Goal: Task Accomplishment & Management: Complete application form

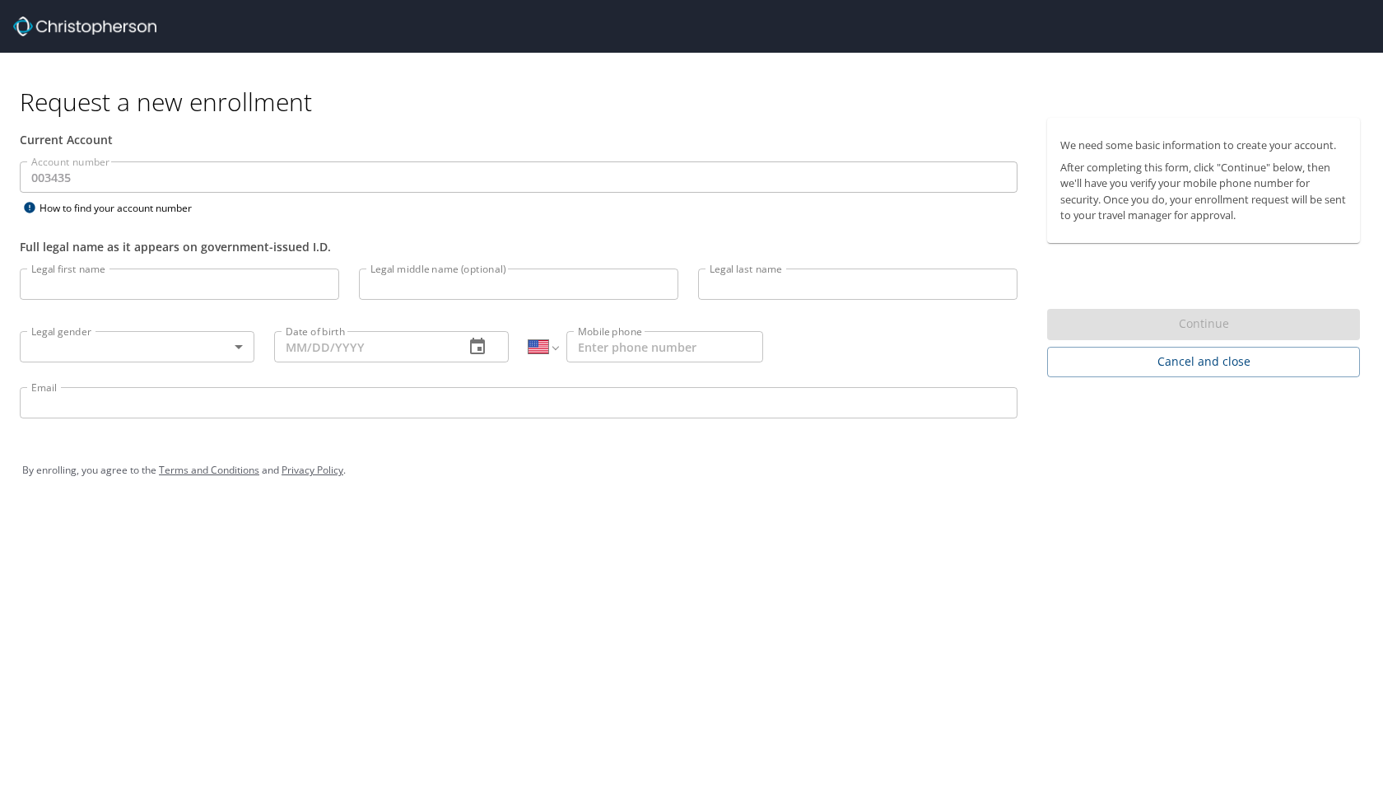
select select "US"
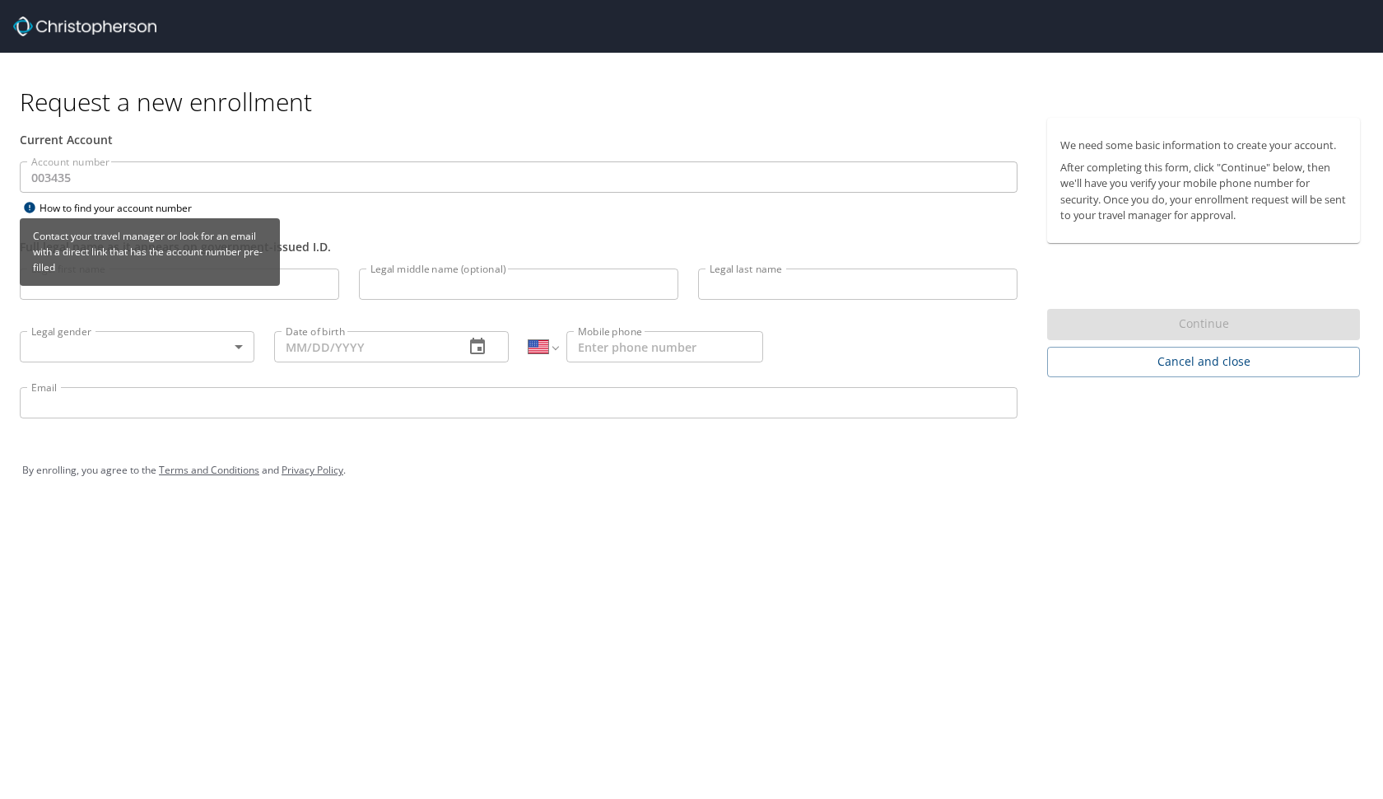
click at [269, 294] on div "Contact your travel manager or look for an email with a direct link that has th…" at bounding box center [150, 257] width 260 height 79
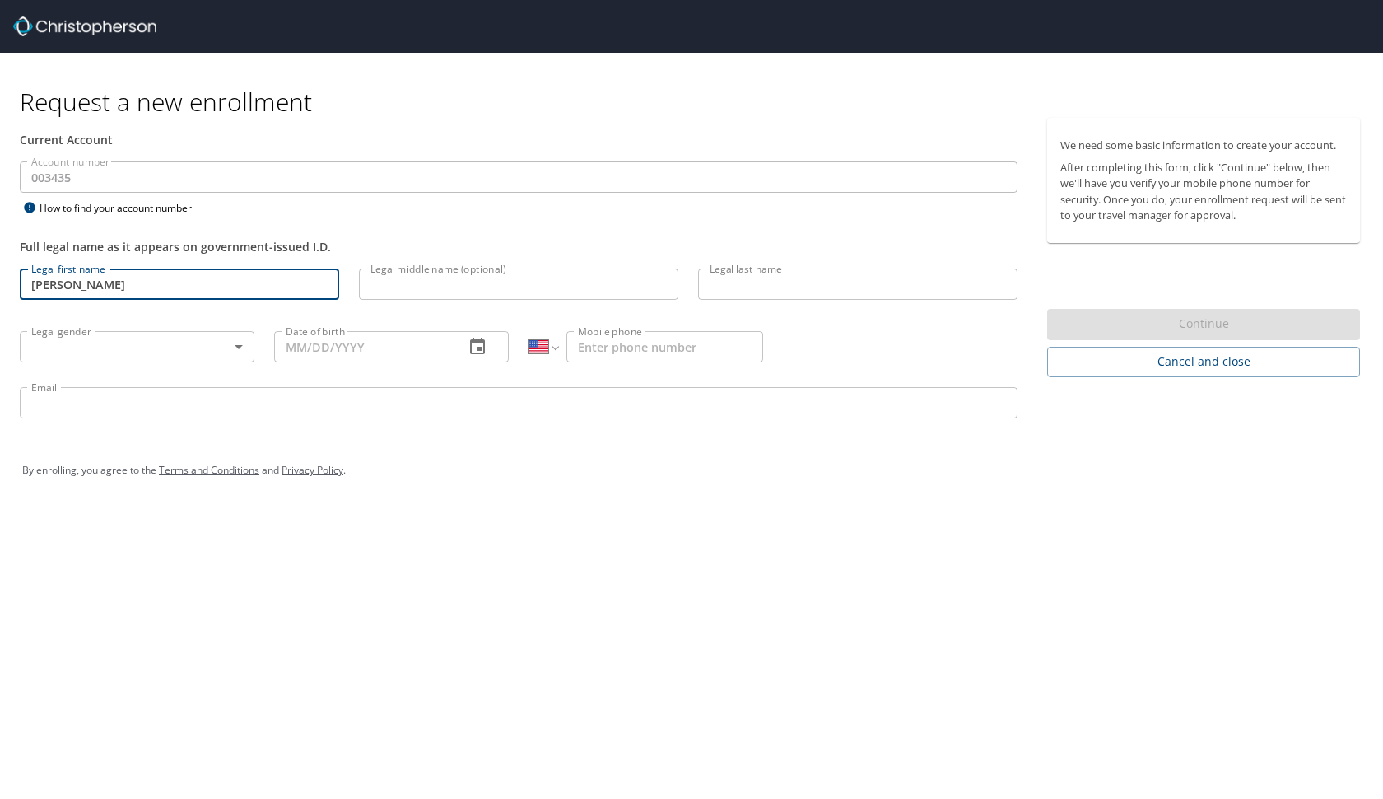
type input "[PERSON_NAME]"
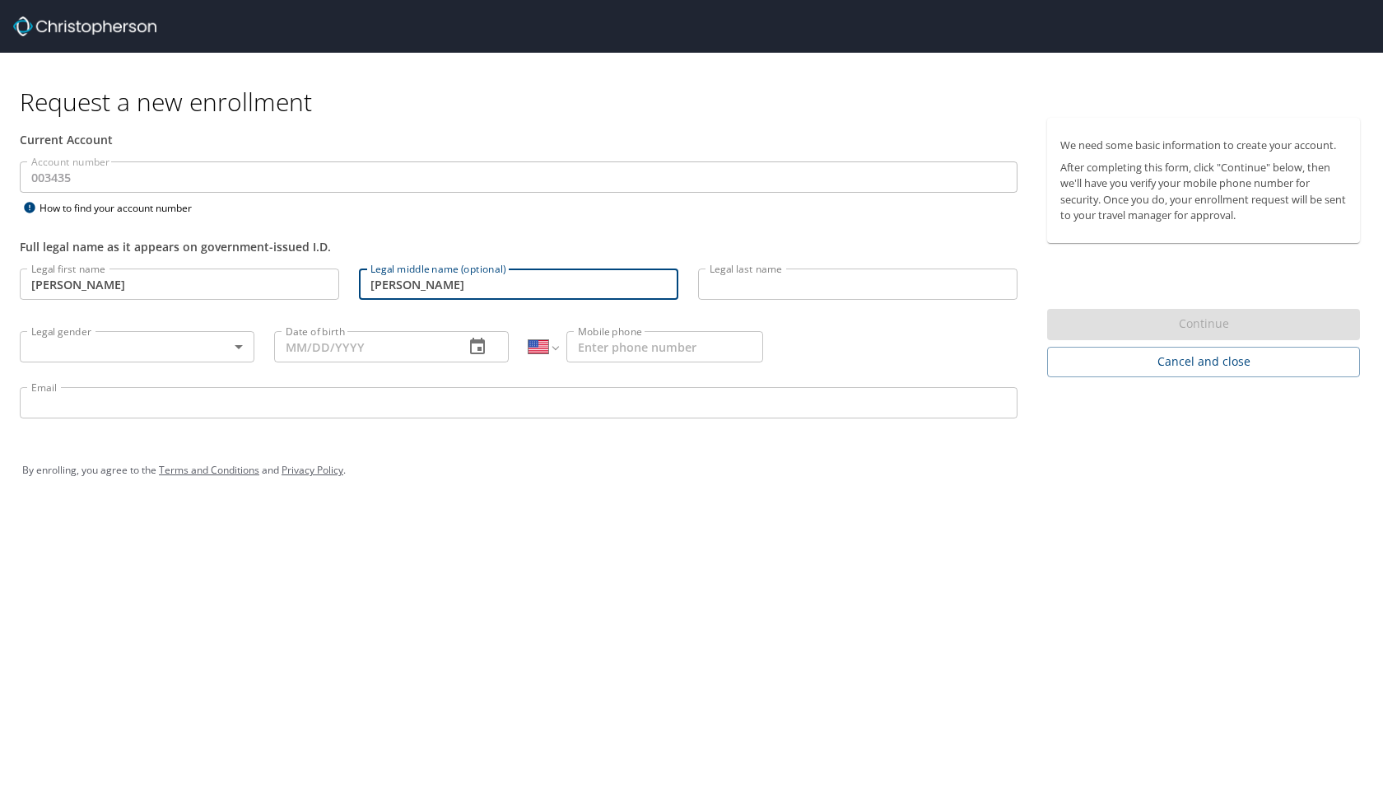
type input "[PERSON_NAME]"
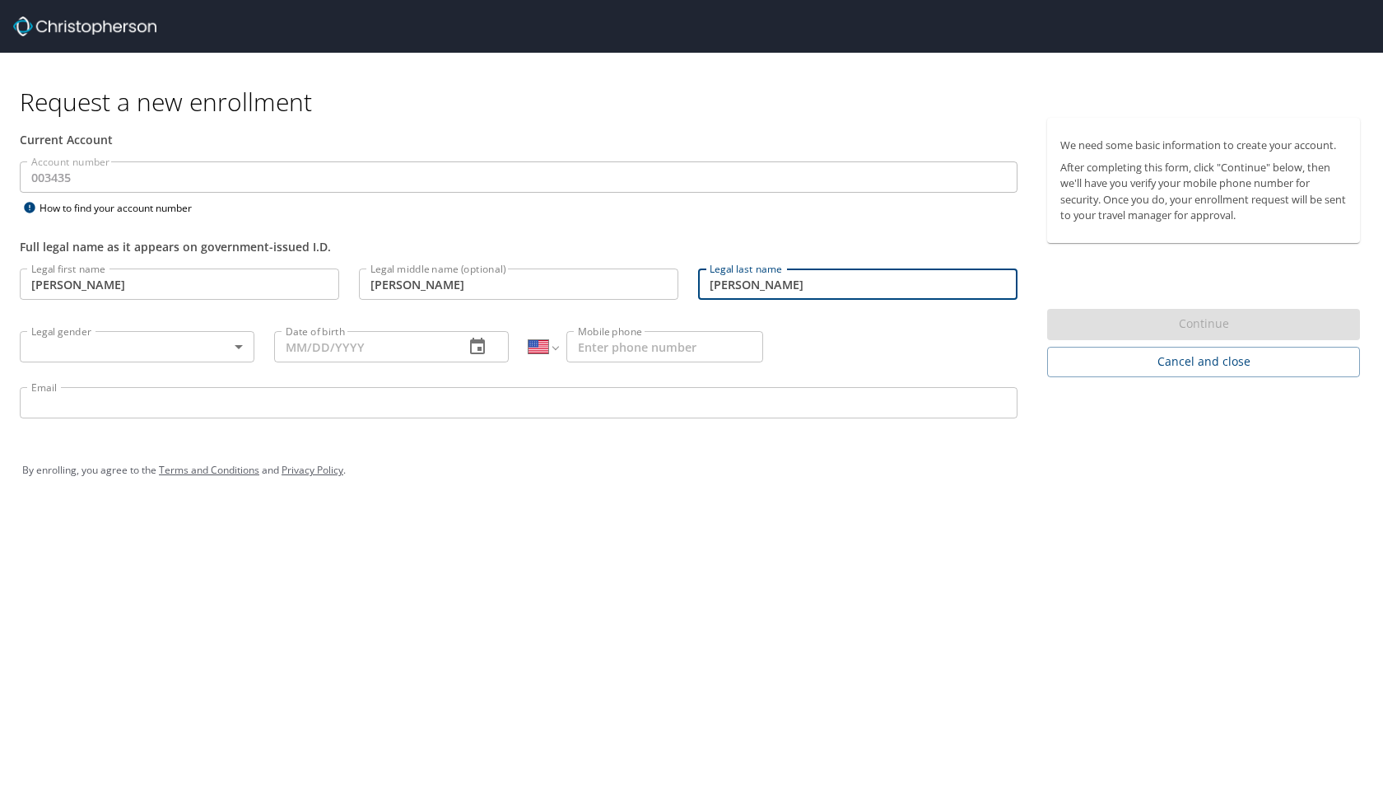
type input "[PERSON_NAME]"
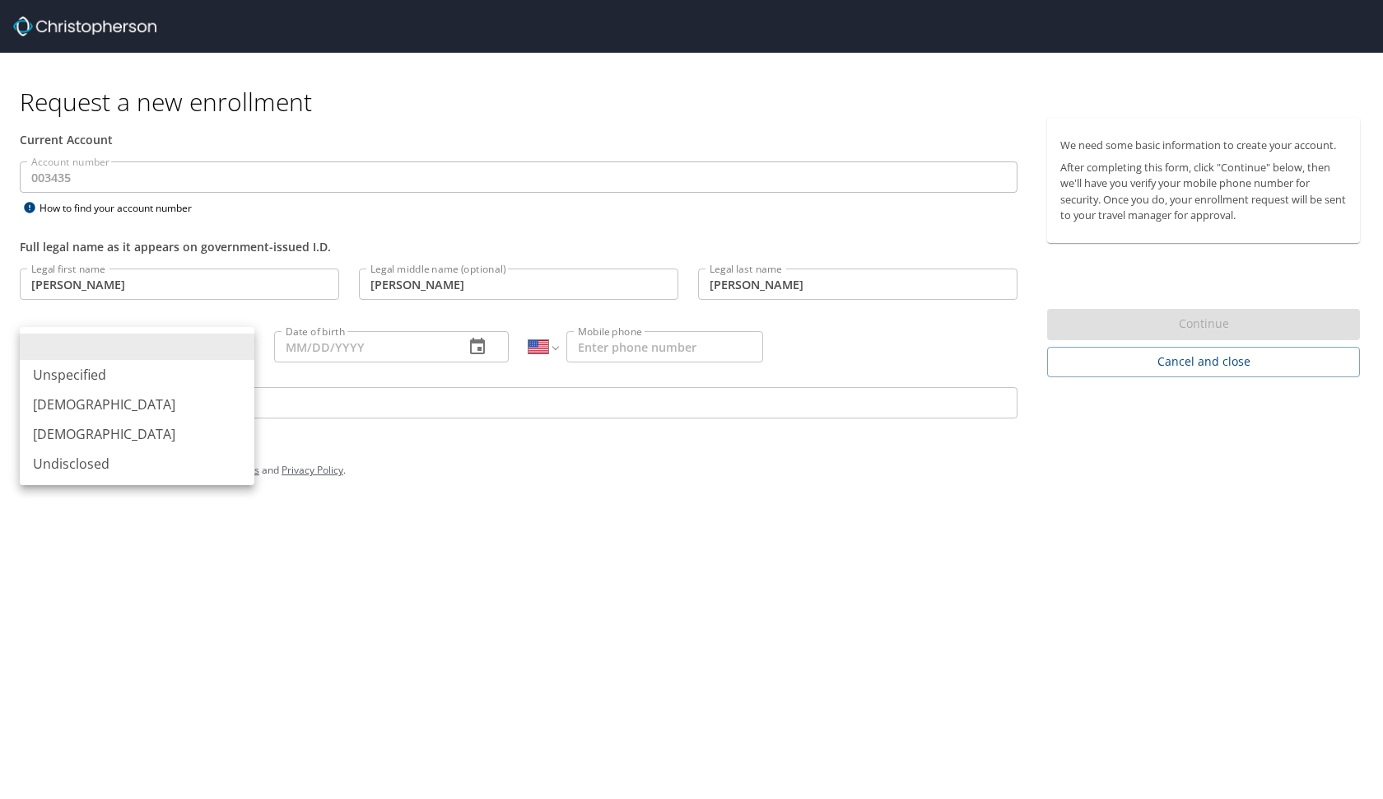
click at [123, 346] on body "Request a new enrollment Current Account Account number 003435 Account number H…" at bounding box center [691, 399] width 1383 height 799
click at [102, 430] on li "[DEMOGRAPHIC_DATA]" at bounding box center [137, 434] width 235 height 30
type input "[DEMOGRAPHIC_DATA]"
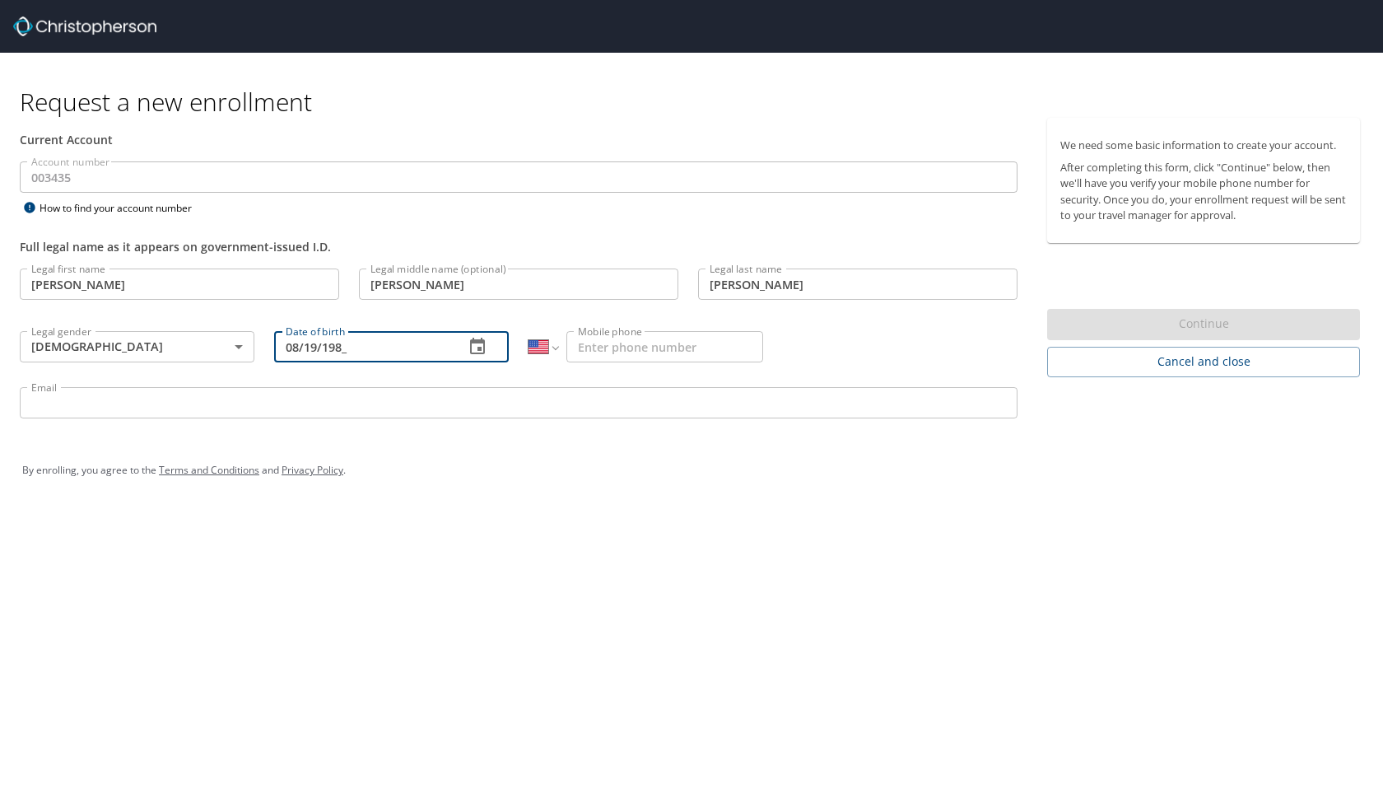
type input "[DATE]"
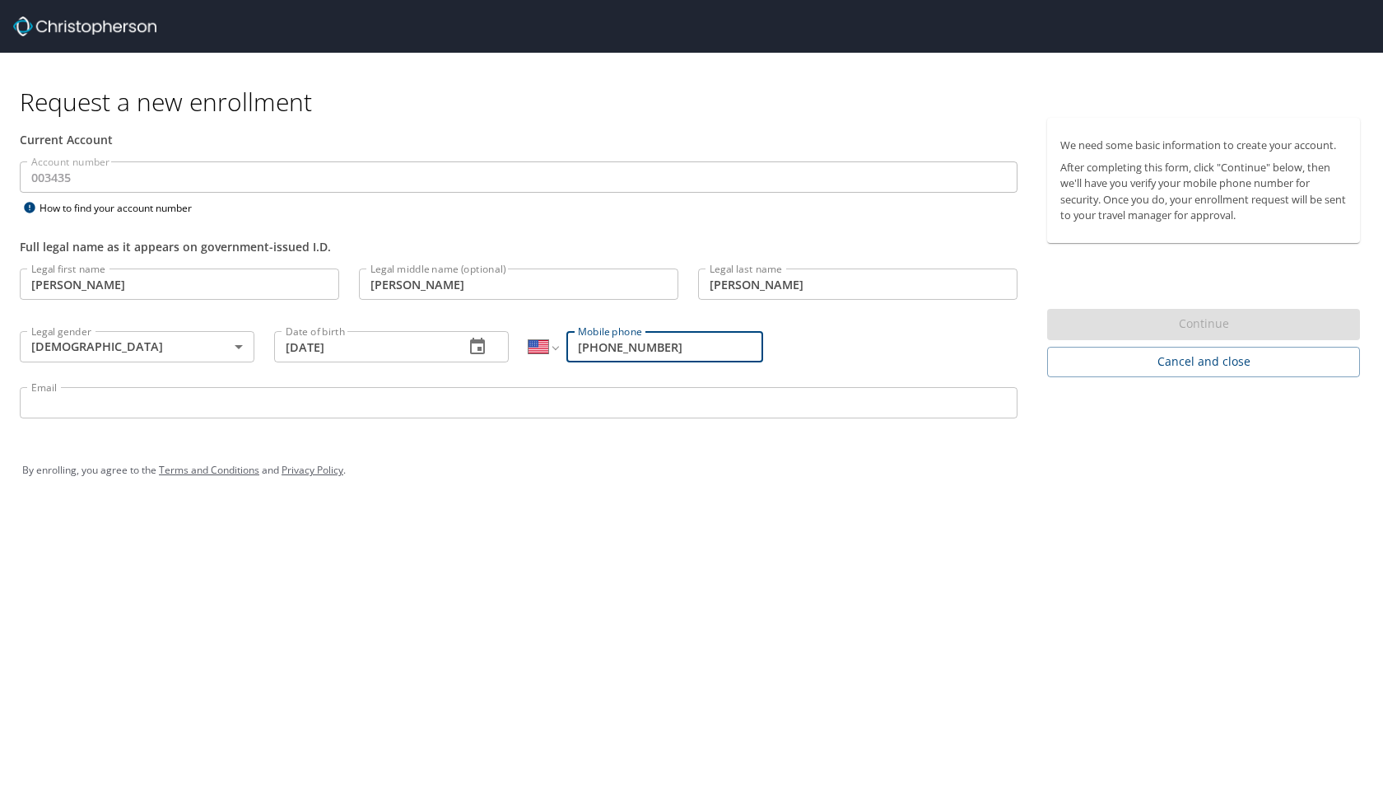
type input "[PHONE_NUMBER]"
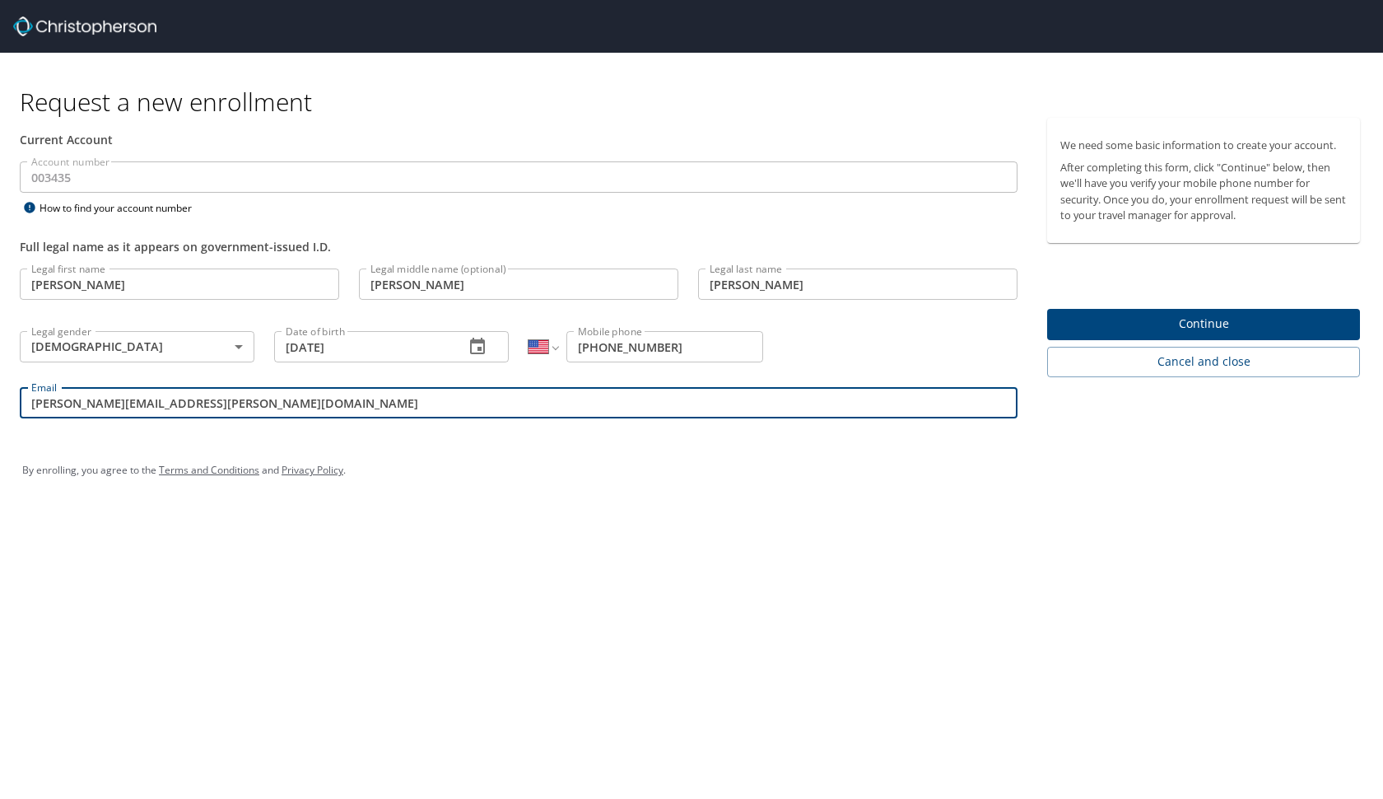
type input "[PERSON_NAME][EMAIL_ADDRESS][PERSON_NAME][DOMAIN_NAME]"
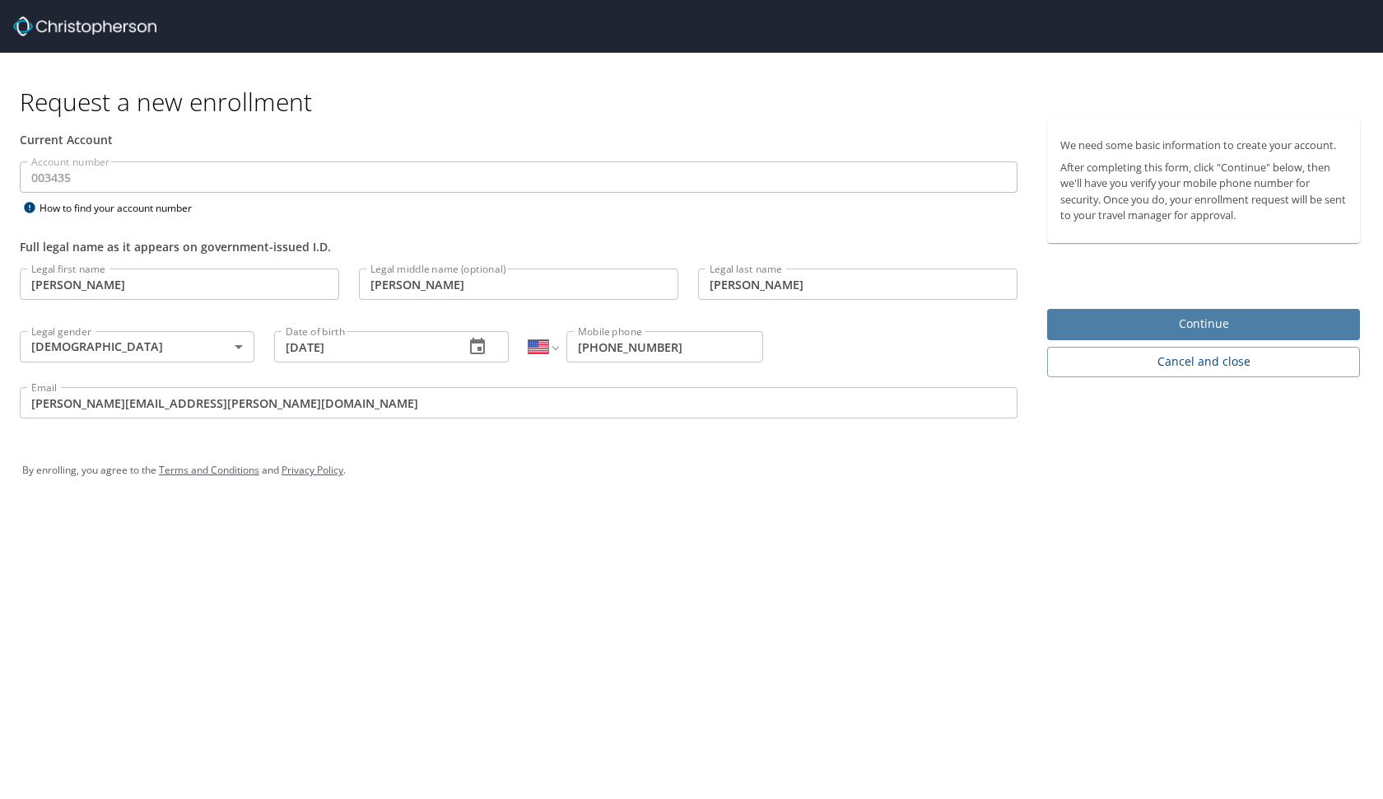
click at [1195, 324] on span "Continue" at bounding box center [1203, 324] width 286 height 21
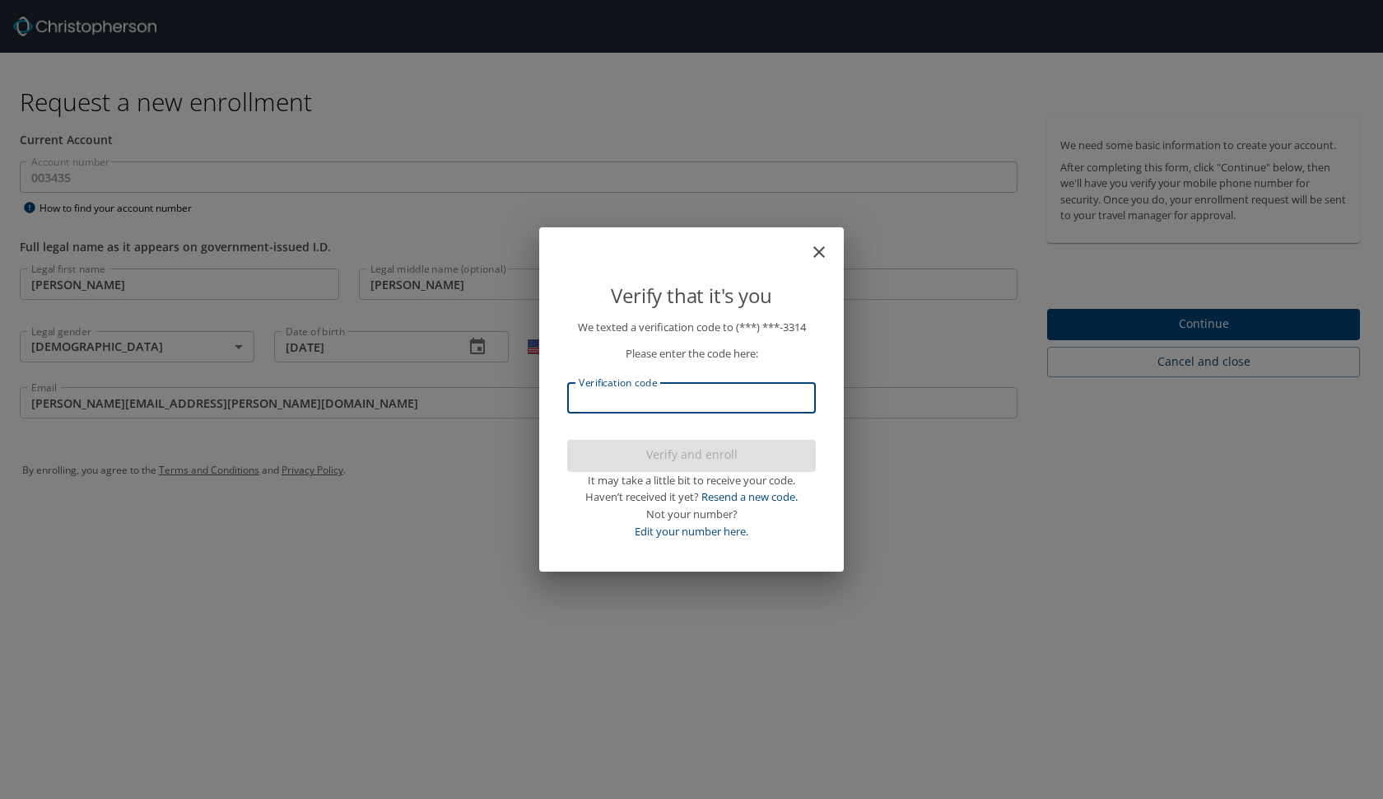
click at [743, 408] on input "Verification code" at bounding box center [691, 397] width 249 height 31
click at [814, 258] on icon "close" at bounding box center [819, 252] width 12 height 12
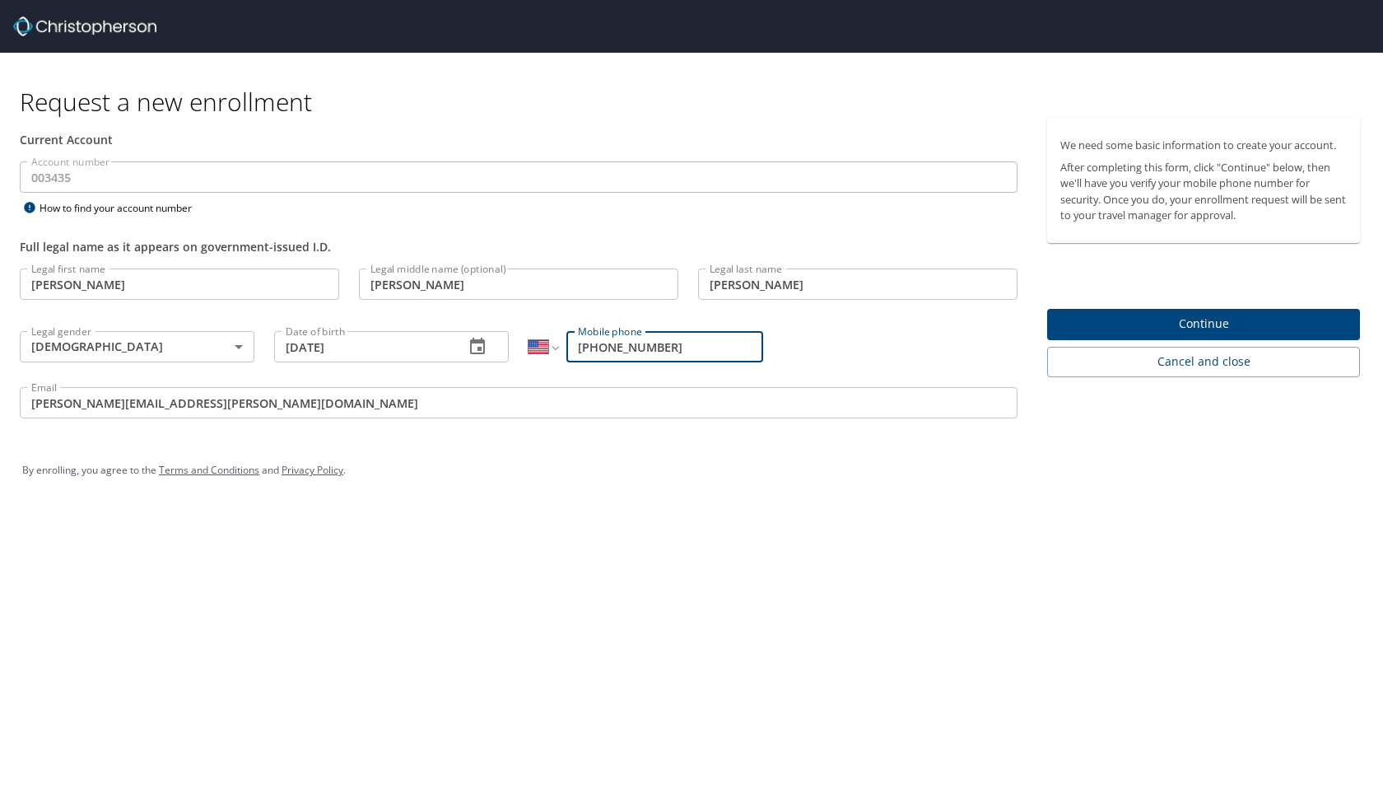
drag, startPoint x: 680, startPoint y: 348, endPoint x: 609, endPoint y: 342, distance: 71.1
click at [609, 342] on input "[PHONE_NUMBER]" at bounding box center [664, 346] width 197 height 31
type input "[PHONE_NUMBER]"
click at [1239, 321] on span "Continue" at bounding box center [1203, 324] width 286 height 21
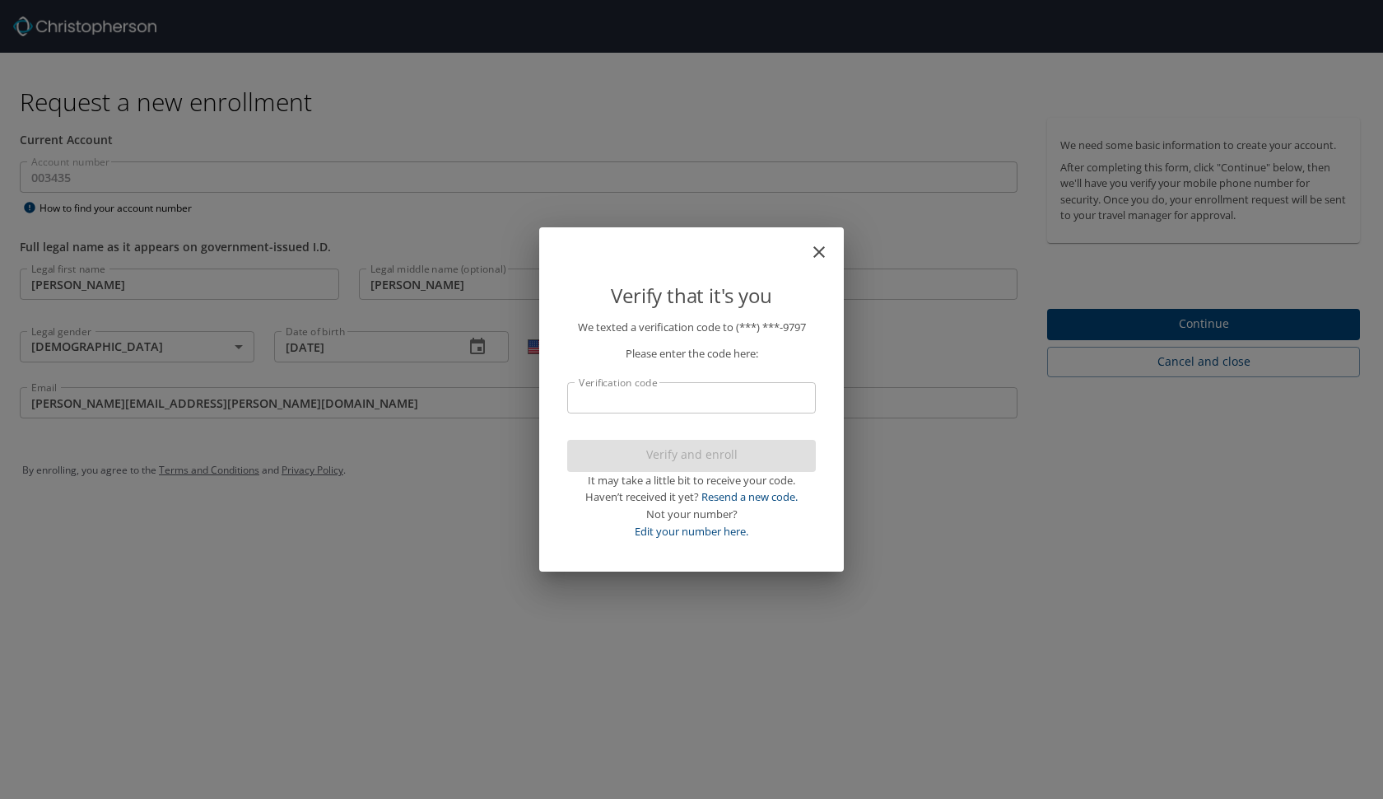
click at [703, 410] on input "Verification code" at bounding box center [691, 397] width 249 height 31
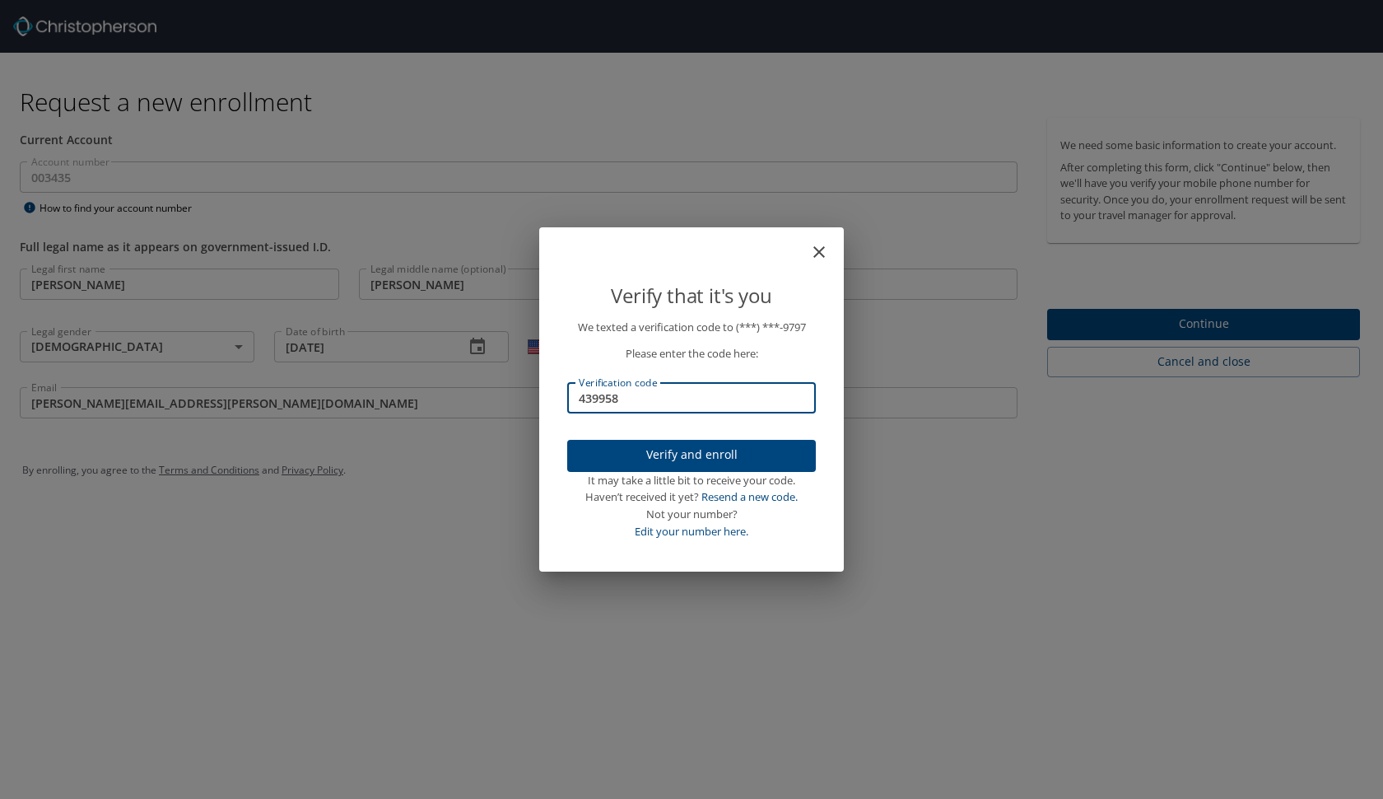
type input "439958"
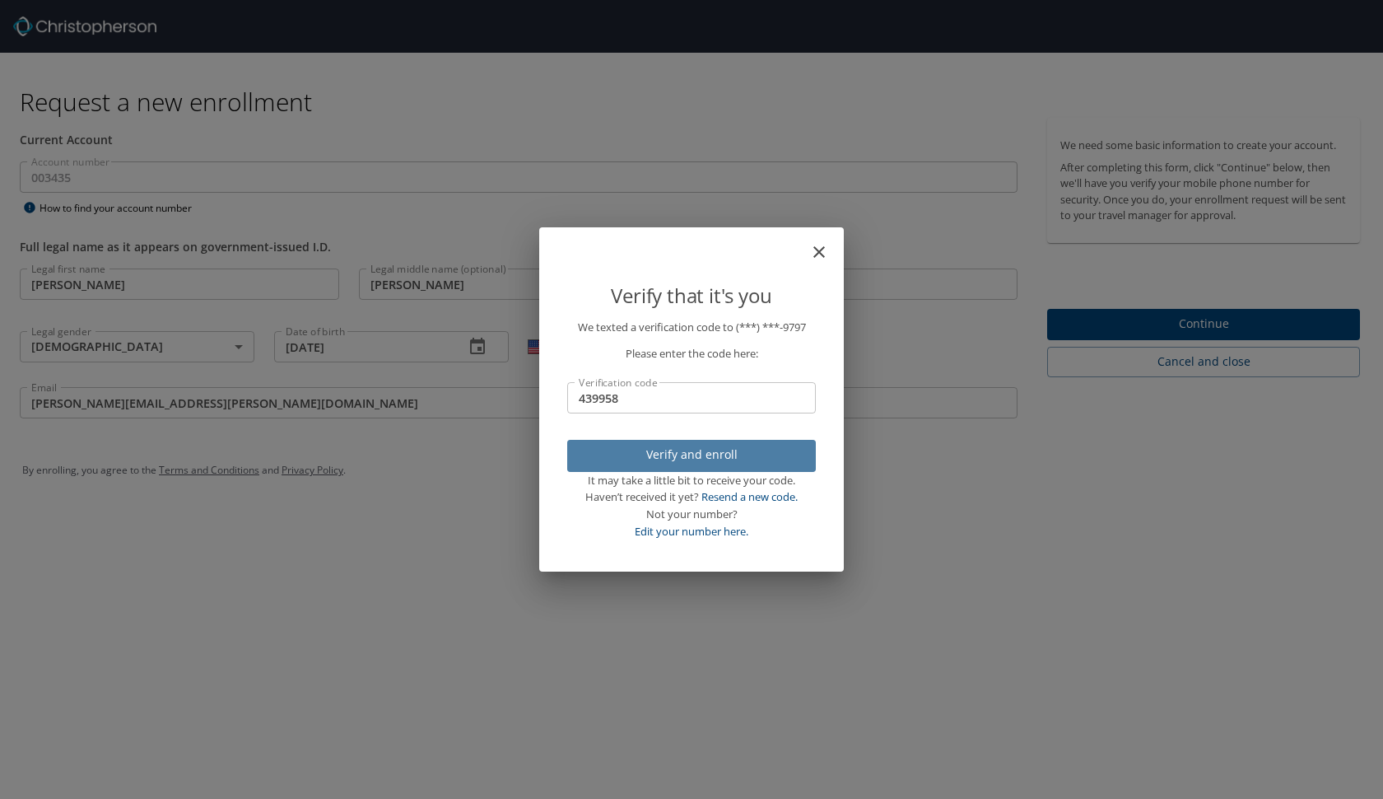
click at [724, 450] on span "Verify and enroll" at bounding box center [691, 455] width 222 height 21
